Goal: Obtain resource: Download file/media

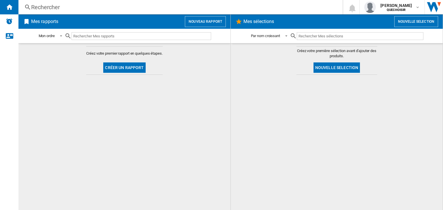
click at [135, 67] on button "Créer un rapport" at bounding box center [124, 68] width 42 height 10
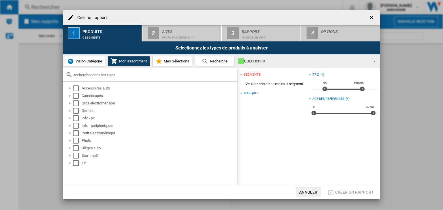
click at [148, 60] on button "Mon assortiment" at bounding box center [129, 61] width 42 height 10
click at [136, 59] on span "Mon assortiment" at bounding box center [132, 61] width 29 height 4
click at [71, 103] on div at bounding box center [70, 104] width 6 height 6
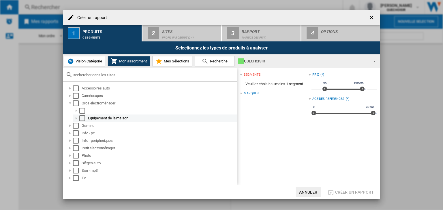
click at [74, 118] on div at bounding box center [77, 119] width 6 height 6
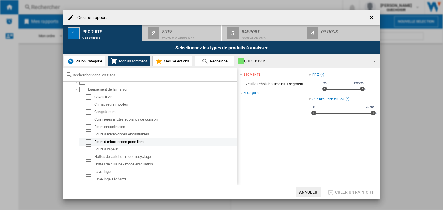
scroll to position [58, 0]
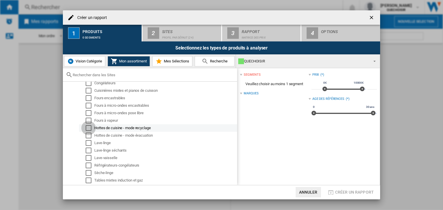
click at [87, 128] on div "Select" at bounding box center [89, 128] width 6 height 6
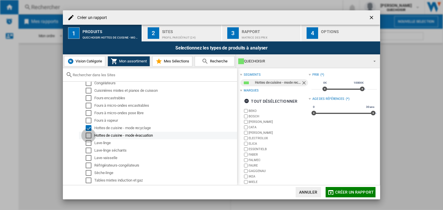
click at [91, 136] on div "Select" at bounding box center [89, 136] width 6 height 6
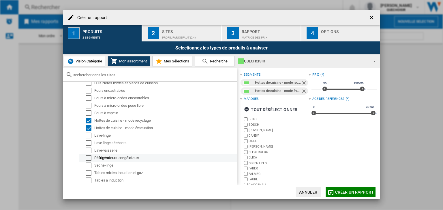
scroll to position [86, 0]
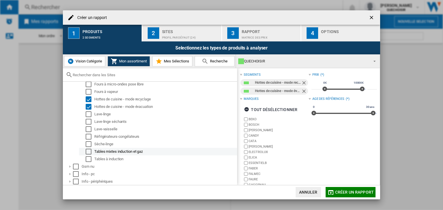
click at [116, 151] on div "Tables mixtes induction et gaz" at bounding box center [165, 152] width 142 height 6
click at [115, 157] on div "Tables à induction" at bounding box center [165, 160] width 142 height 6
click at [119, 160] on div "Tables à induction" at bounding box center [165, 160] width 142 height 6
click at [86, 159] on div "Select" at bounding box center [89, 160] width 6 height 6
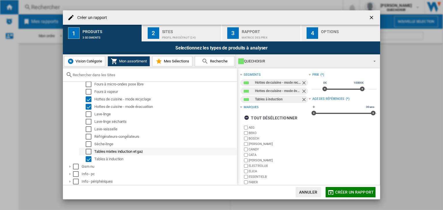
click at [90, 153] on div "Select" at bounding box center [89, 152] width 6 height 6
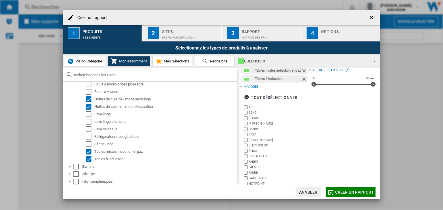
scroll to position [43, 0]
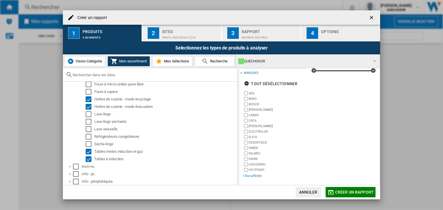
click at [252, 176] on div "+Tout afficher" at bounding box center [275, 176] width 65 height 4
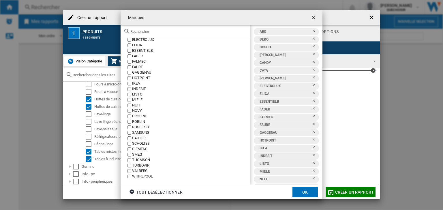
scroll to position [46, 0]
click at [297, 193] on button "OK" at bounding box center [304, 192] width 25 height 10
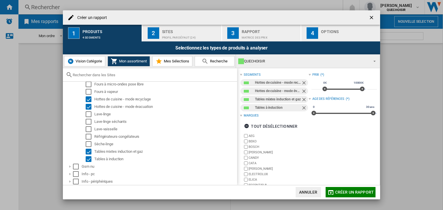
scroll to position [43, 0]
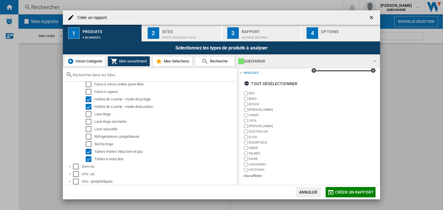
click at [174, 37] on div "Profil par défaut (24)" at bounding box center [190, 36] width 57 height 6
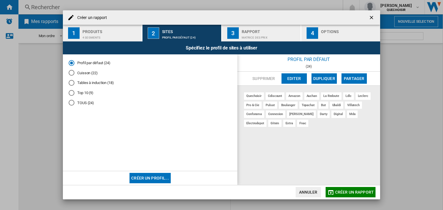
click at [263, 35] on div "Matrice des prix" at bounding box center [270, 36] width 57 height 6
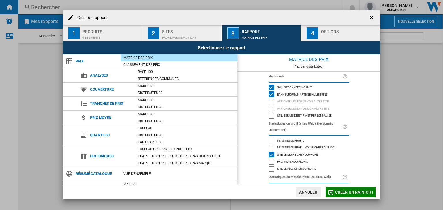
click at [270, 155] on div "Site le moins cher du profil" at bounding box center [271, 155] width 6 height 6
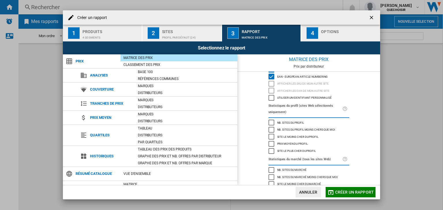
scroll to position [0, 0]
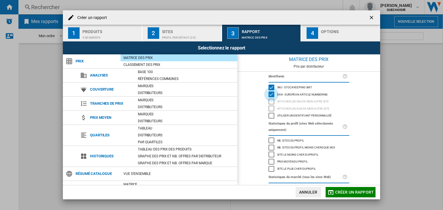
click at [271, 94] on div "EAN - European Article Numbering" at bounding box center [271, 95] width 6 height 6
click at [308, 38] on div "4" at bounding box center [312, 33] width 12 height 12
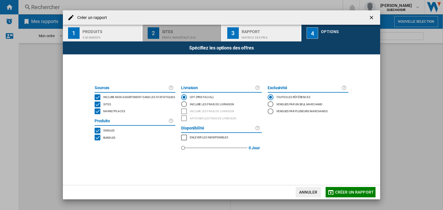
click at [196, 27] on div "Sites" at bounding box center [190, 30] width 57 height 6
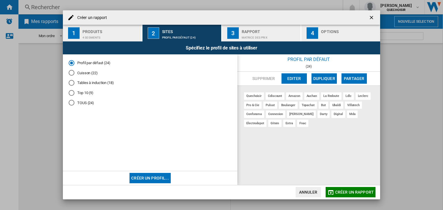
click at [128, 30] on div "Produits" at bounding box center [110, 30] width 57 height 6
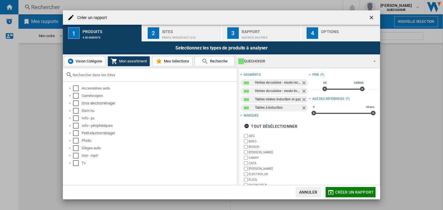
click at [98, 62] on span "Vision Catégorie" at bounding box center [88, 61] width 28 height 4
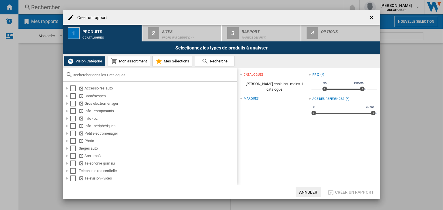
click at [120, 61] on span "Mon assortiment" at bounding box center [132, 61] width 29 height 4
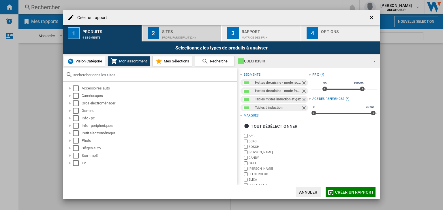
click at [177, 33] on div "Sites" at bounding box center [190, 30] width 57 height 6
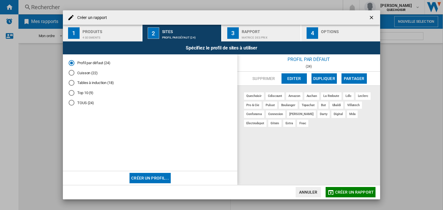
click at [72, 83] on div "Tables à induction (18)" at bounding box center [72, 83] width 6 height 6
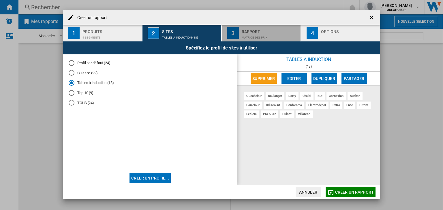
click at [270, 39] on div "Matrice des prix" at bounding box center [270, 36] width 57 height 6
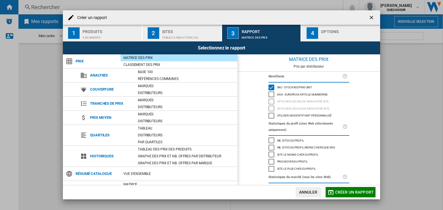
click at [137, 56] on div "Matrice des prix" at bounding box center [179, 58] width 117 height 6
click at [135, 60] on div "Matrice des prix" at bounding box center [179, 58] width 117 height 6
click at [116, 60] on span "Prix" at bounding box center [97, 61] width 48 height 8
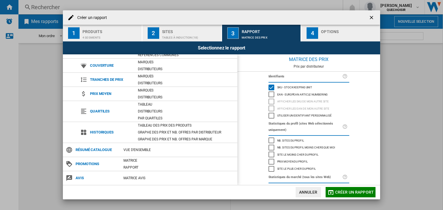
click at [348, 41] on button "4 Options" at bounding box center [340, 33] width 79 height 17
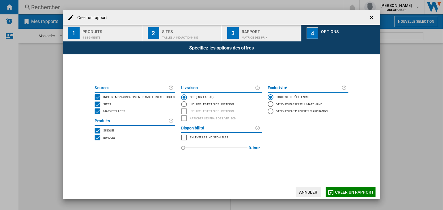
click at [98, 139] on div "BUNDLES" at bounding box center [98, 138] width 6 height 6
click at [371, 192] on span "Créer un rapport" at bounding box center [354, 192] width 39 height 5
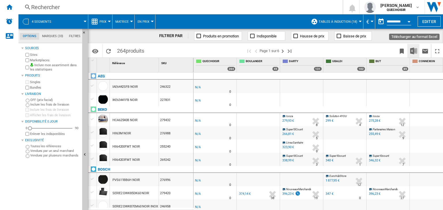
click at [415, 48] on img "Télécharger au format Excel" at bounding box center [413, 51] width 7 height 7
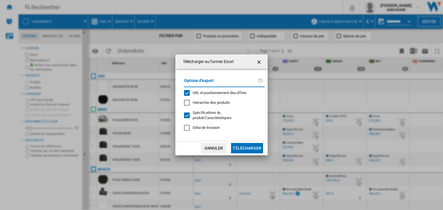
click at [240, 148] on button "Télécharger" at bounding box center [247, 148] width 32 height 10
